Goal: Information Seeking & Learning: Learn about a topic

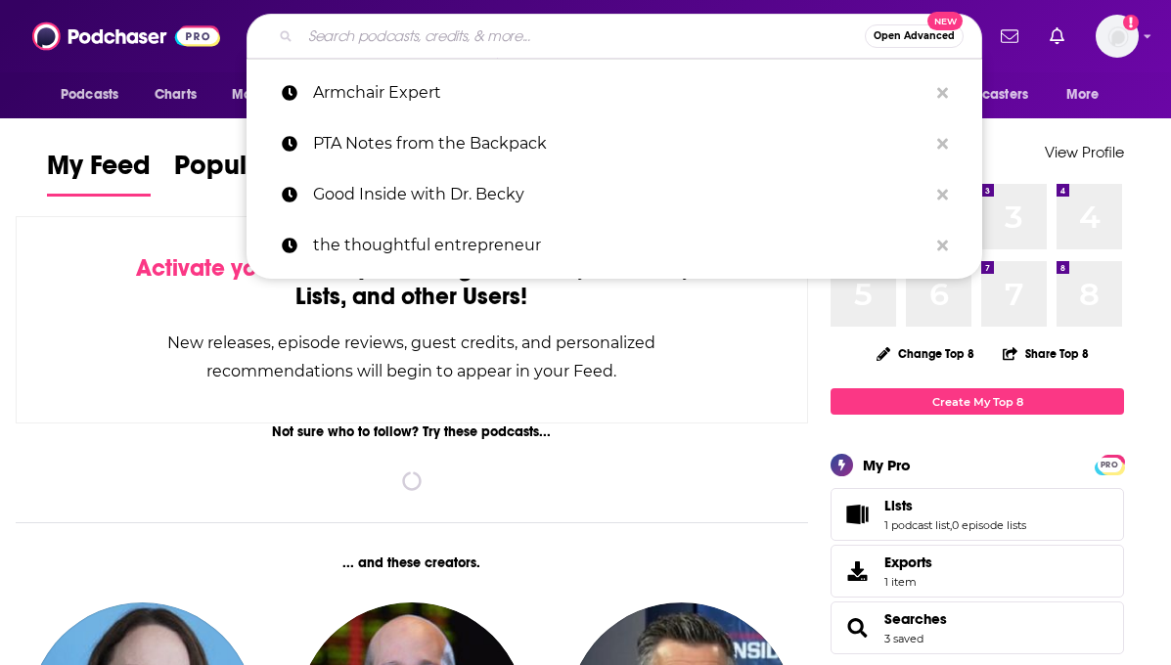
click at [451, 35] on input "Search podcasts, credits, & more..." at bounding box center [582, 36] width 564 height 31
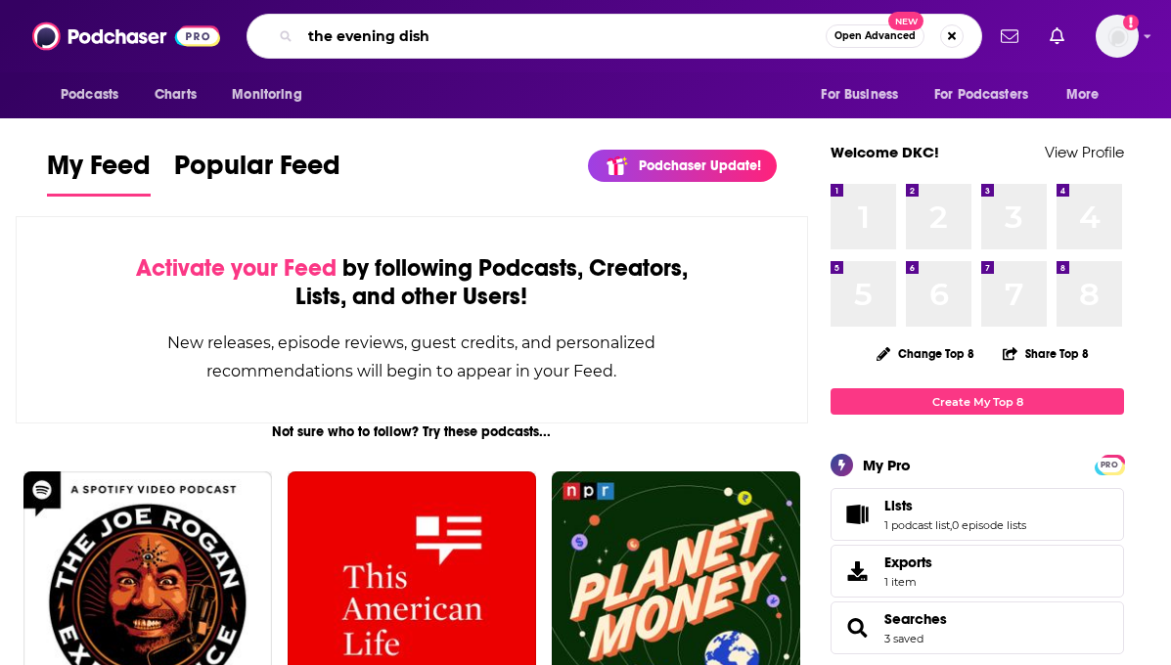
type input "the evening dish"
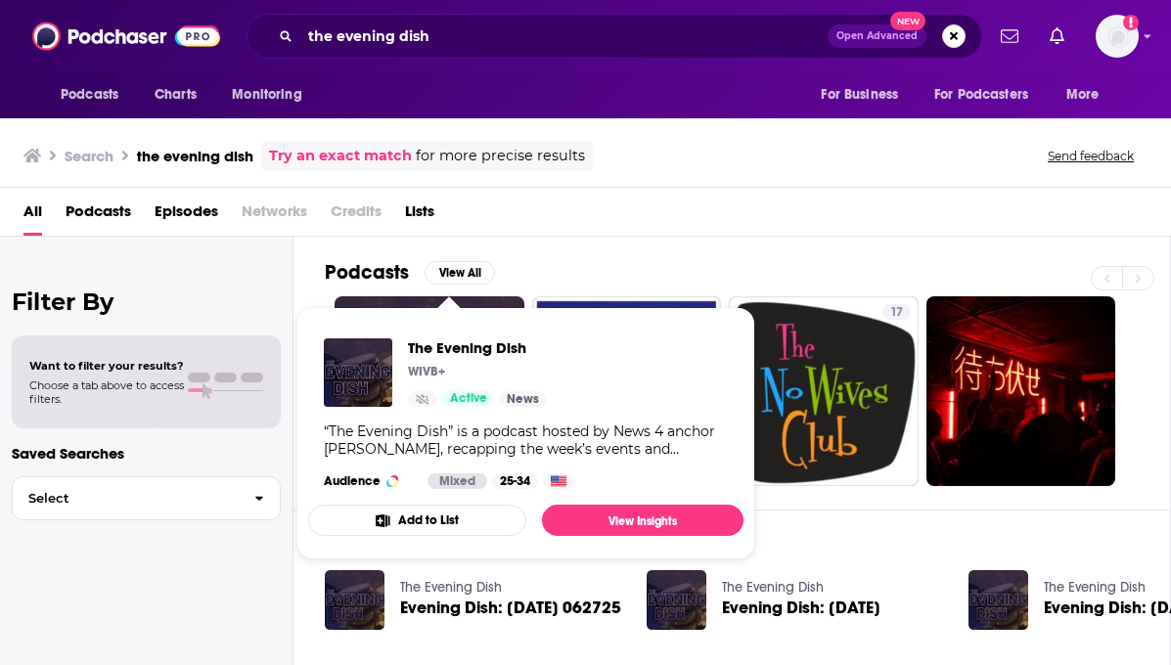
click at [612, 231] on div "All Podcasts Episodes Networks Credits Lists" at bounding box center [589, 216] width 1132 height 40
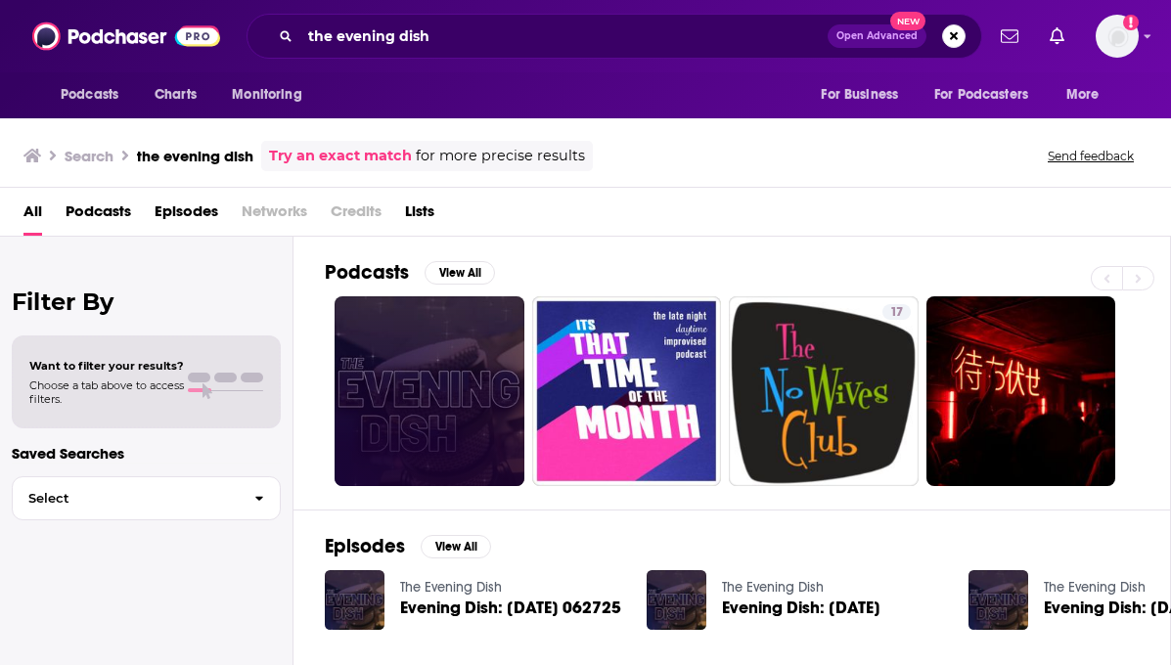
click at [444, 361] on link at bounding box center [430, 391] width 190 height 190
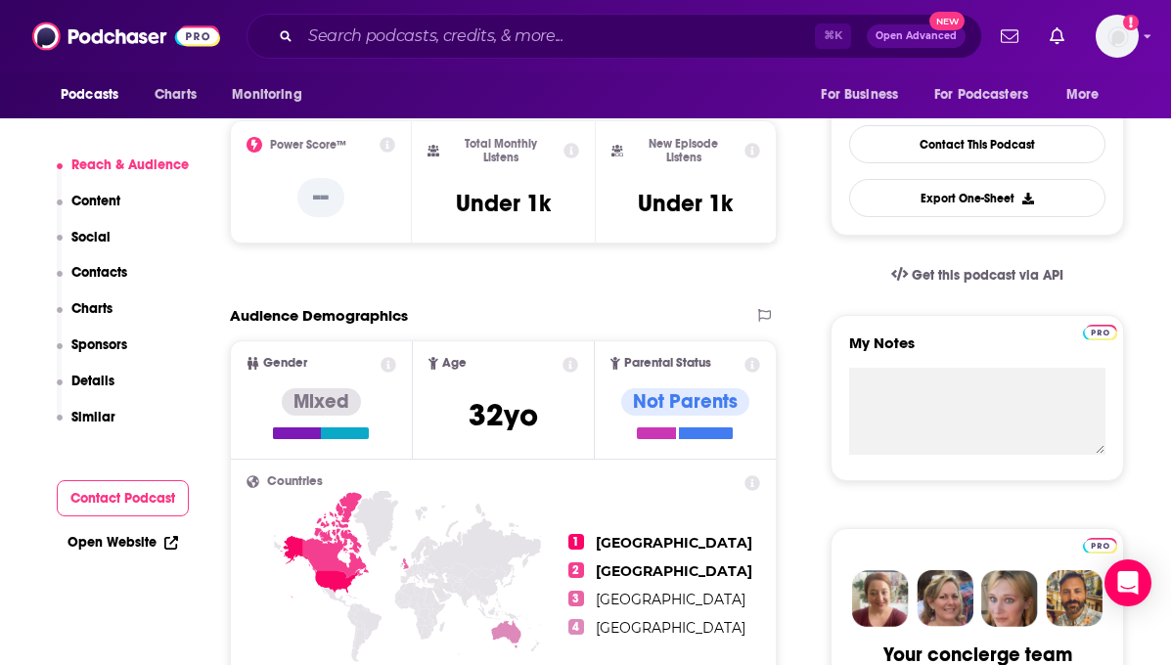
scroll to position [482, 0]
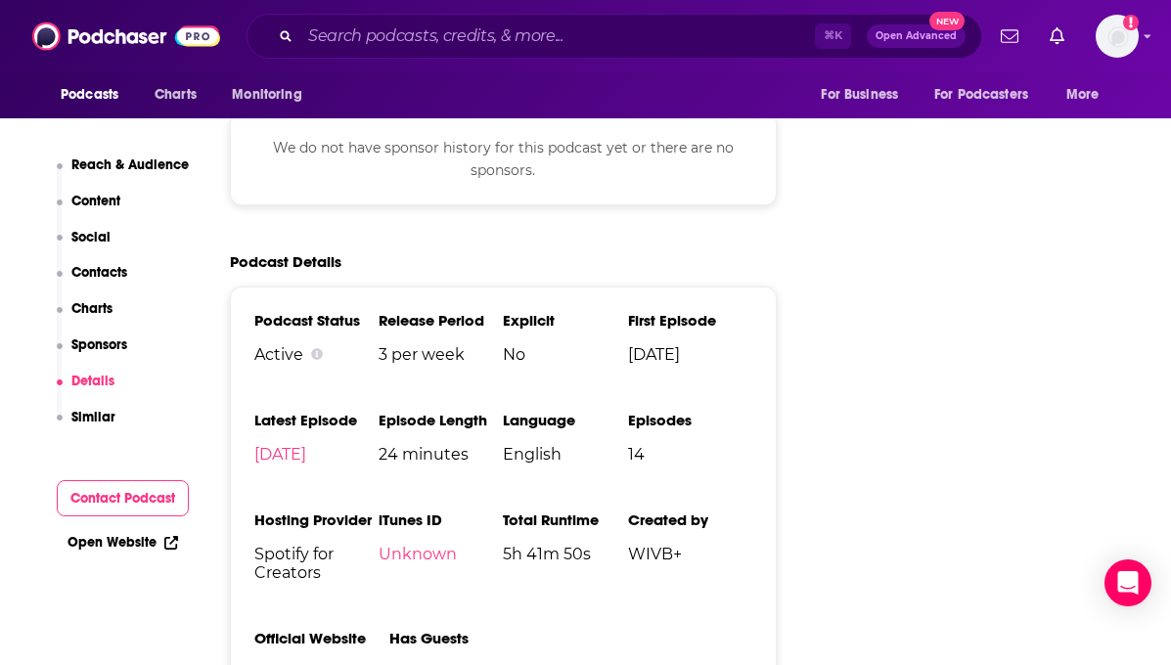
click at [95, 204] on p "Content" at bounding box center [95, 201] width 49 height 17
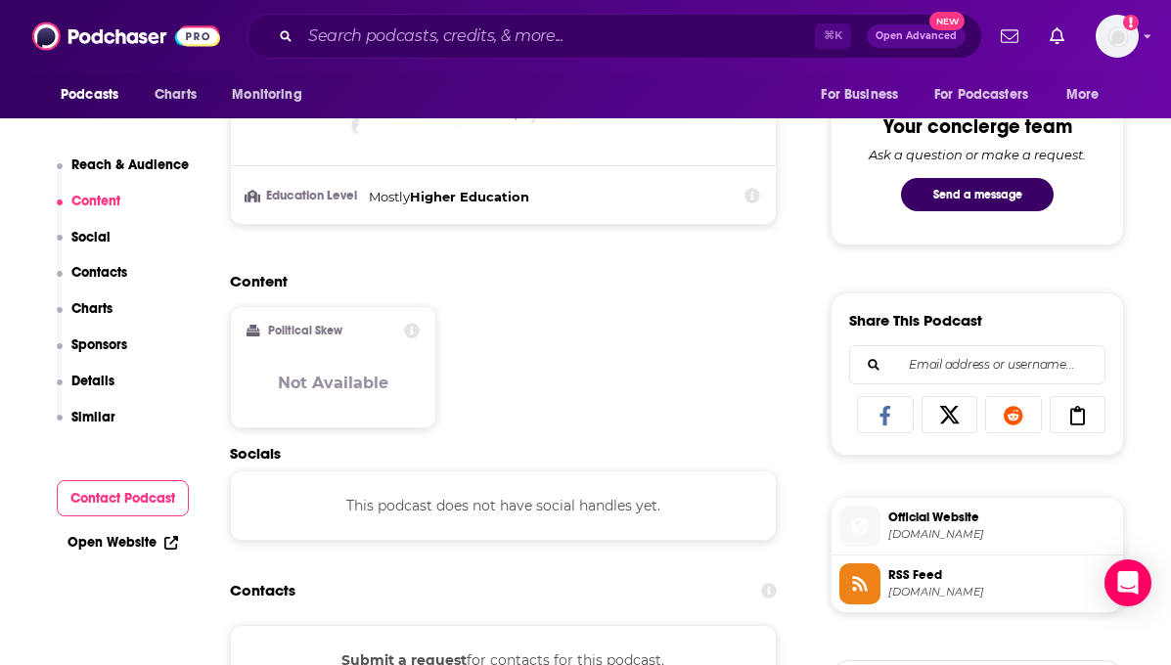
click at [97, 241] on p "Social" at bounding box center [90, 237] width 39 height 17
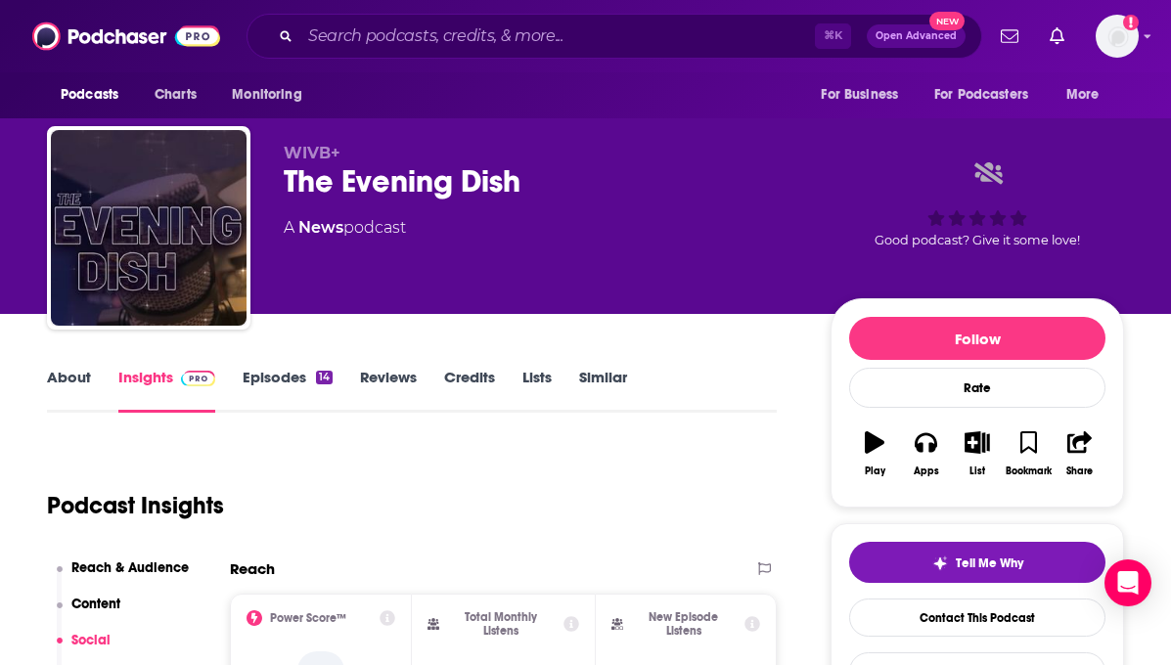
scroll to position [0, 0]
